Goal: Information Seeking & Learning: Learn about a topic

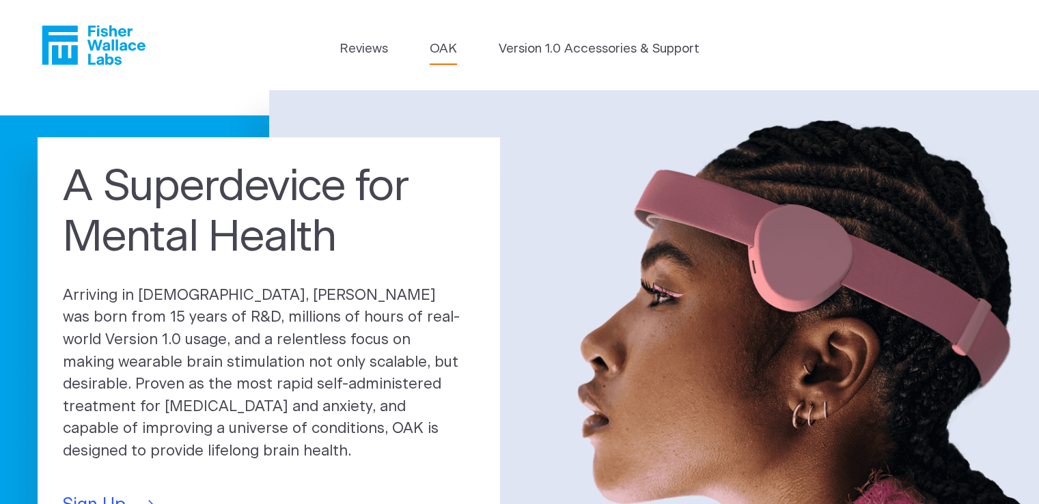
click at [434, 49] on link "OAK" at bounding box center [443, 49] width 27 height 19
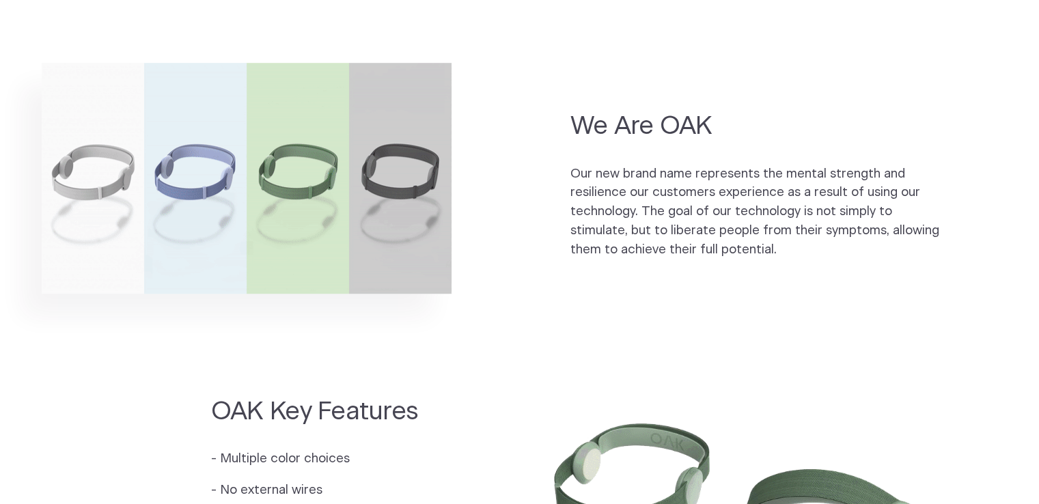
scroll to position [888, 0]
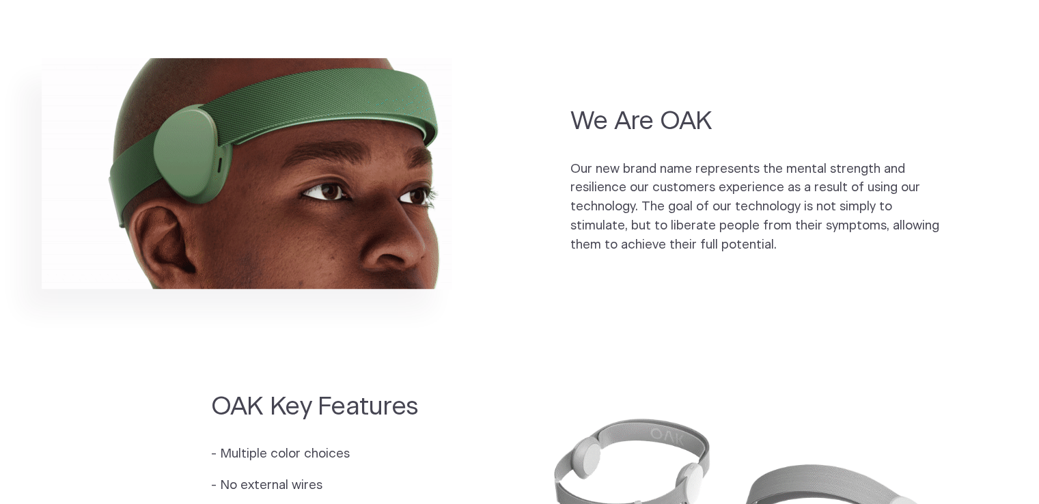
click at [674, 122] on h2 "We Are OAK" at bounding box center [758, 121] width 376 height 33
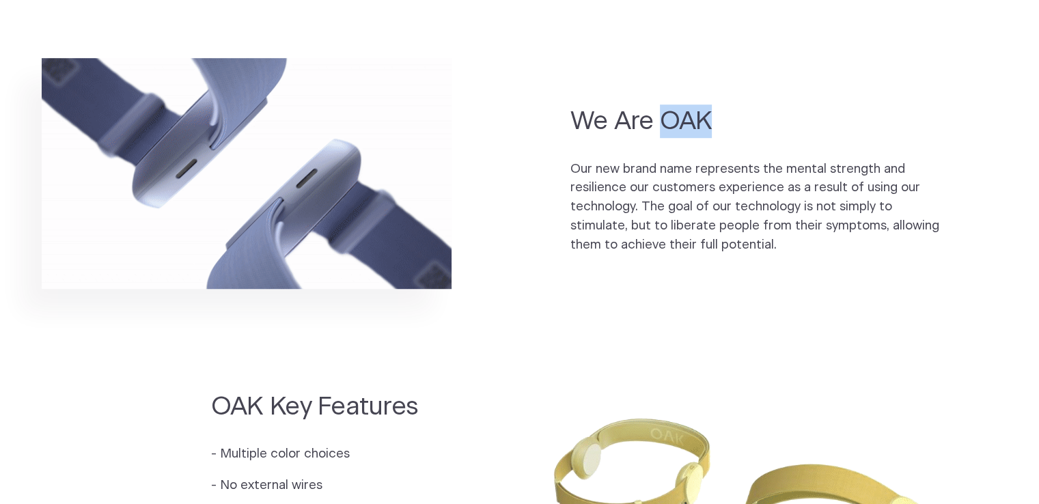
click at [674, 122] on h2 "We Are OAK" at bounding box center [758, 121] width 376 height 33
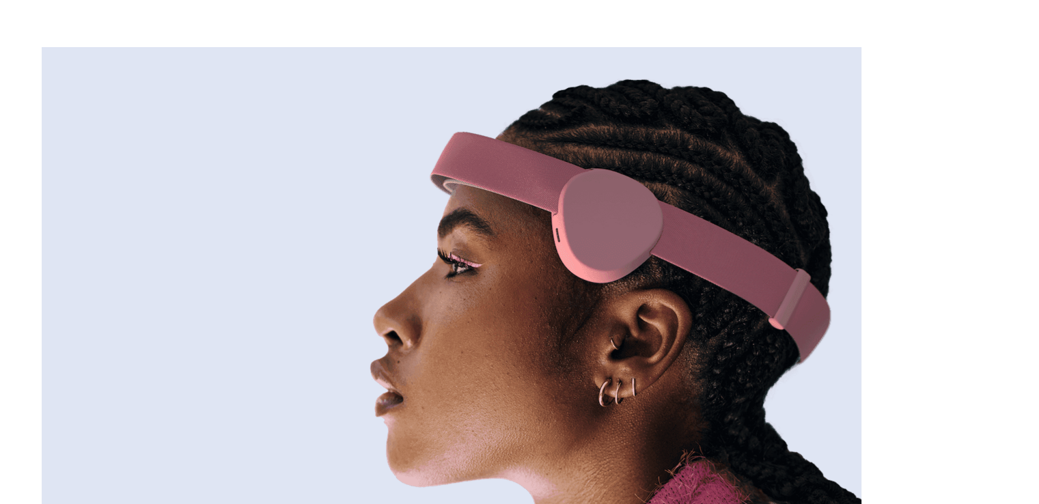
scroll to position [0, 0]
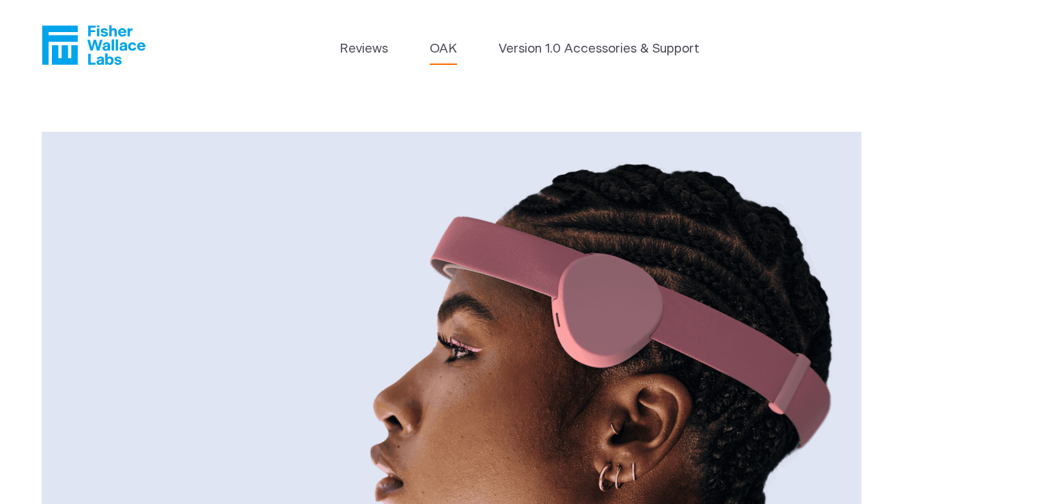
click at [90, 37] on icon "Fisher Wallace" at bounding box center [94, 45] width 104 height 40
